Goal: Book appointment/travel/reservation

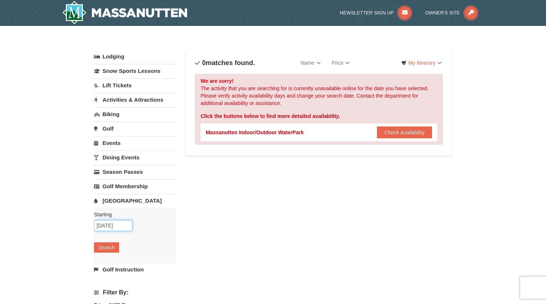
click at [126, 225] on input "01/16/2026" at bounding box center [113, 225] width 39 height 11
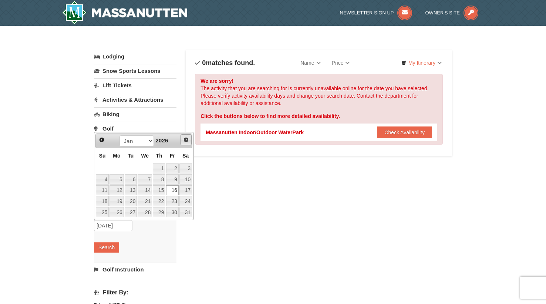
click at [187, 140] on span "Next" at bounding box center [186, 140] width 6 height 6
click at [105, 140] on link "Prev" at bounding box center [101, 139] width 11 height 11
click at [104, 139] on span "Prev" at bounding box center [102, 140] width 6 height 6
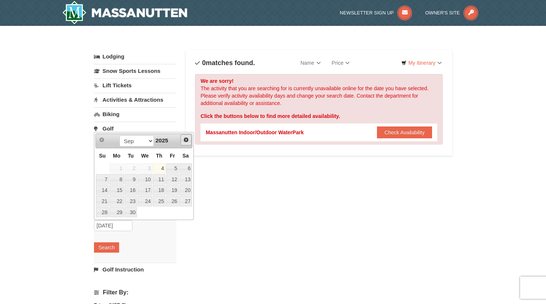
click at [189, 141] on span "Next" at bounding box center [186, 140] width 6 height 6
click at [186, 191] on link "17" at bounding box center [186, 190] width 13 height 10
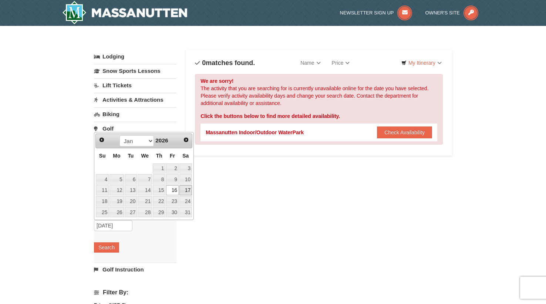
type input "01/17/2026"
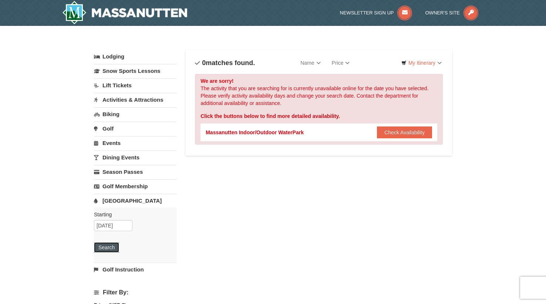
click at [105, 252] on button "Search" at bounding box center [106, 248] width 25 height 10
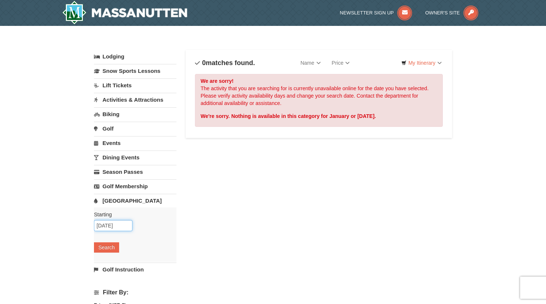
click at [123, 228] on input "[DATE]" at bounding box center [113, 225] width 39 height 11
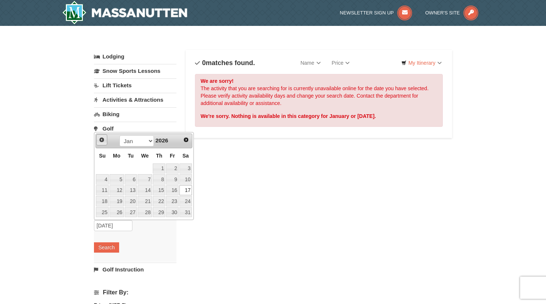
click at [100, 138] on span "Prev" at bounding box center [102, 140] width 6 height 6
click at [184, 189] on link "18" at bounding box center [186, 190] width 13 height 10
type input "[DATE]"
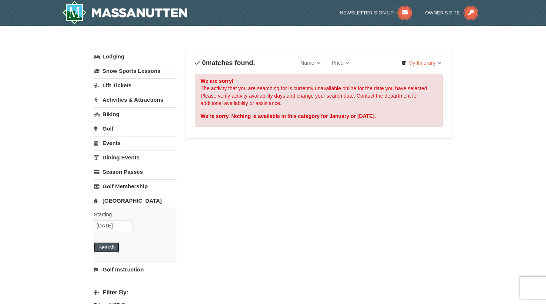
click at [117, 246] on button "Search" at bounding box center [106, 248] width 25 height 10
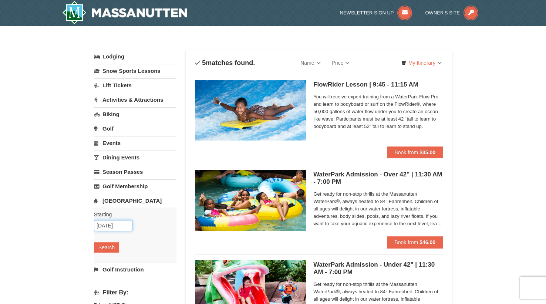
click at [127, 227] on input "[DATE]" at bounding box center [113, 225] width 39 height 11
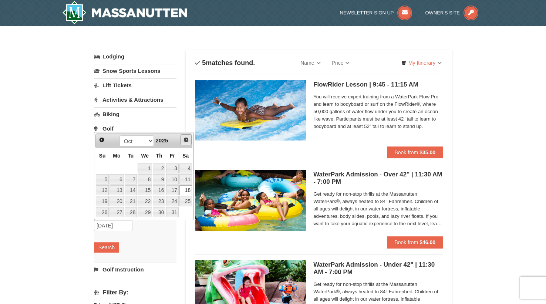
click at [188, 143] on link "Next" at bounding box center [186, 139] width 11 height 11
click at [186, 188] on link "20" at bounding box center [186, 190] width 13 height 10
type input "[DATE]"
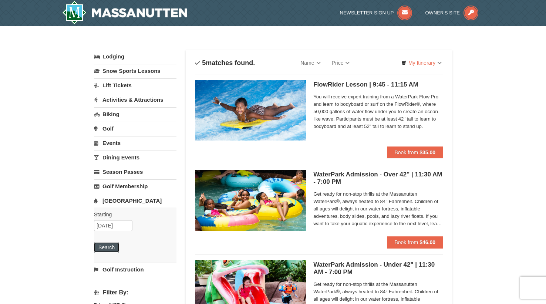
click at [101, 248] on button "Search" at bounding box center [106, 248] width 25 height 10
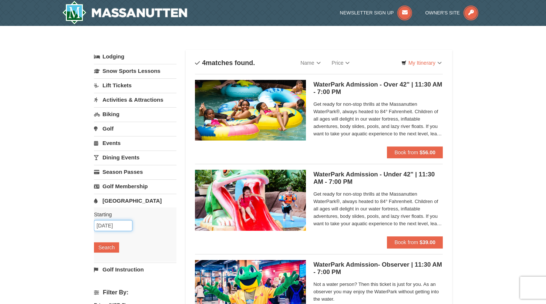
click at [125, 227] on input "[DATE]" at bounding box center [113, 225] width 39 height 11
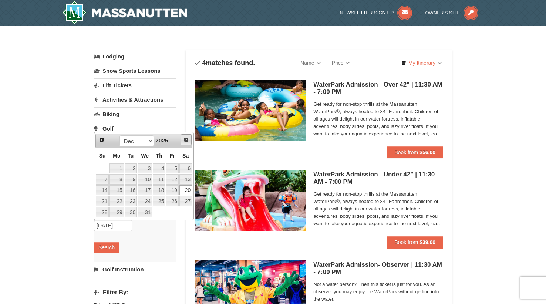
click at [188, 140] on span "Next" at bounding box center [186, 140] width 6 height 6
click at [103, 140] on span "Prev" at bounding box center [102, 140] width 6 height 6
click at [141, 212] on link "31" at bounding box center [145, 212] width 14 height 10
type input "[DATE]"
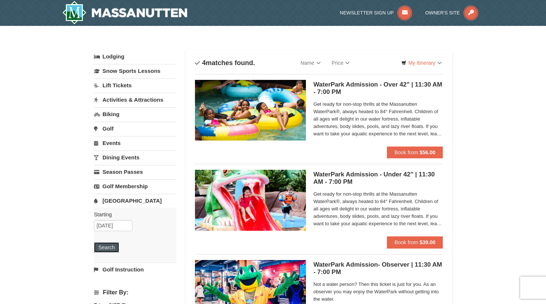
click at [113, 247] on button "Search" at bounding box center [106, 248] width 25 height 10
